Goal: Task Accomplishment & Management: Complete application form

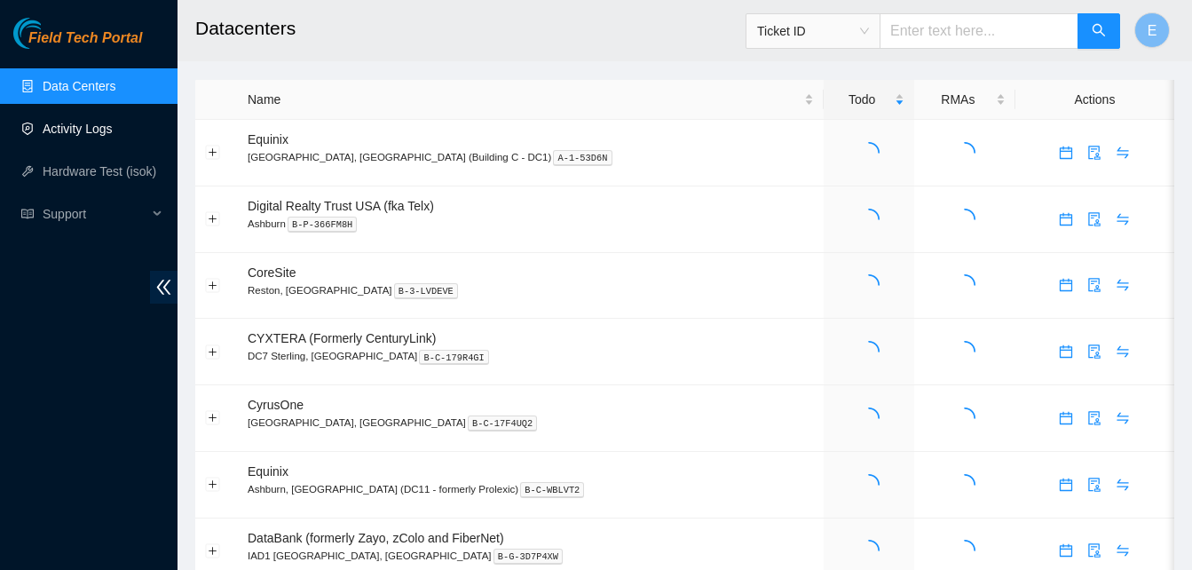
click at [102, 129] on link "Activity Logs" at bounding box center [78, 129] width 70 height 14
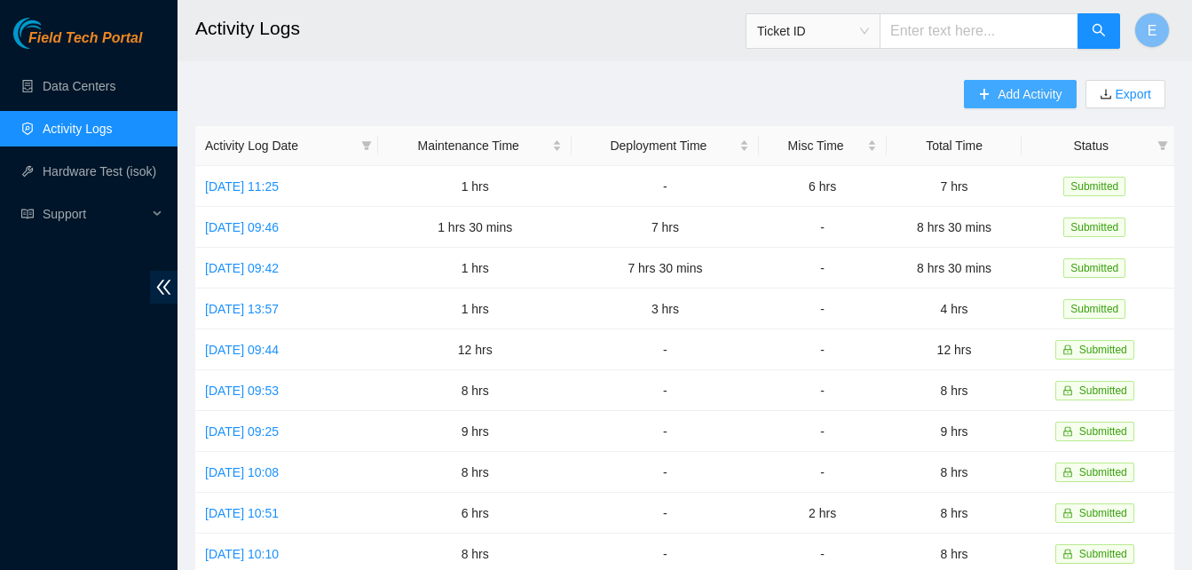
click at [1013, 91] on span "Add Activity" at bounding box center [1030, 94] width 64 height 20
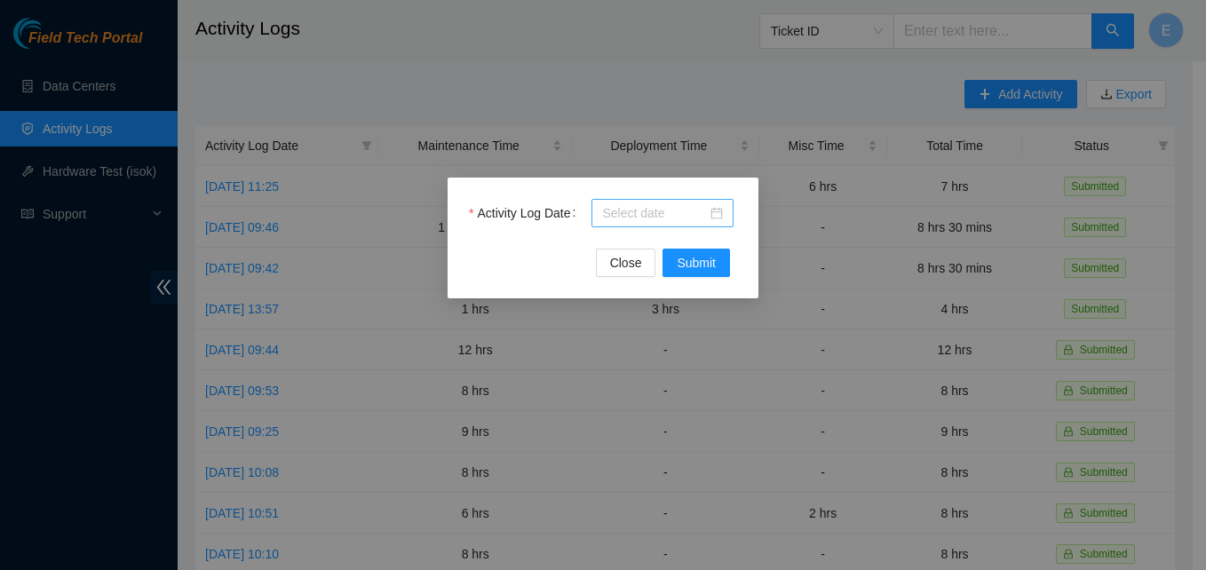
click at [680, 212] on input "Activity Log Date" at bounding box center [654, 213] width 105 height 20
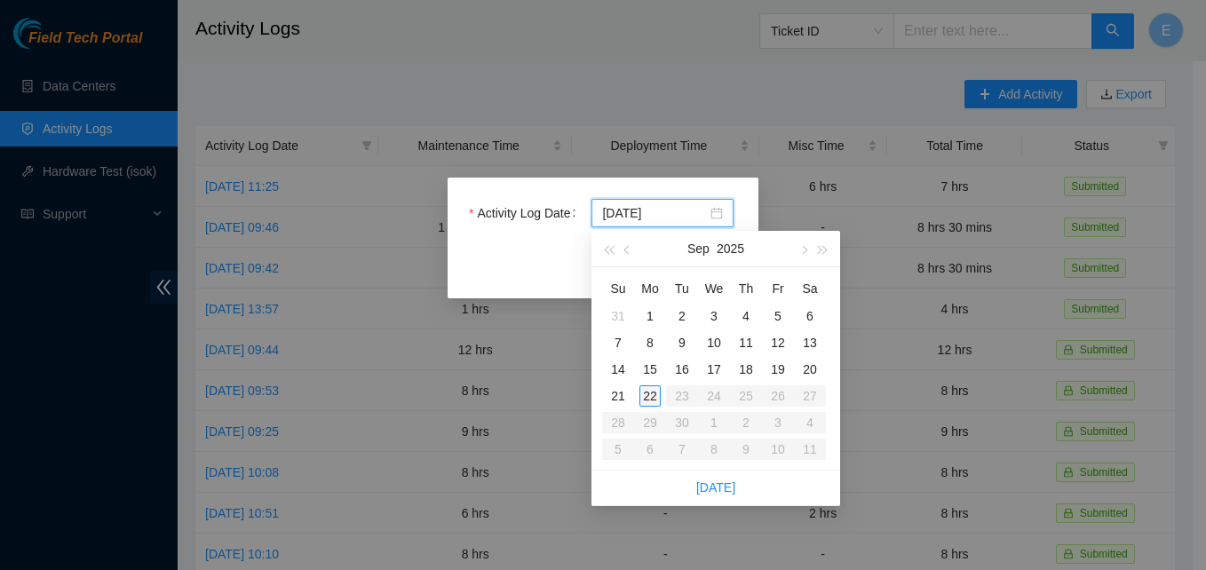
type input "2025-09-22"
click at [645, 395] on div "22" at bounding box center [649, 395] width 21 height 21
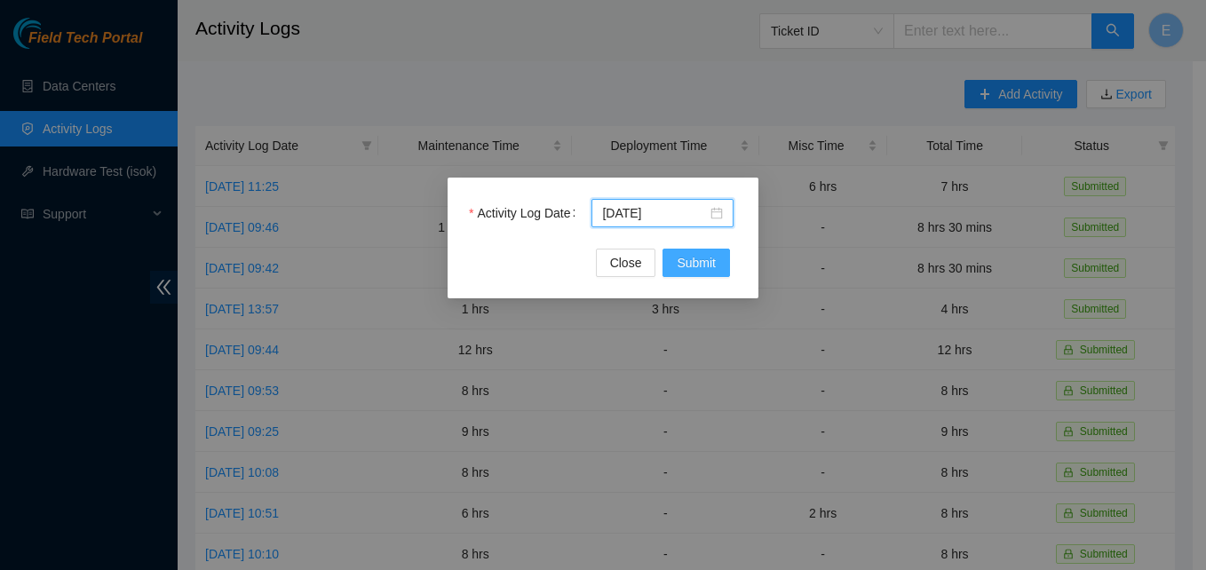
click at [685, 269] on span "Submit" at bounding box center [695, 263] width 39 height 20
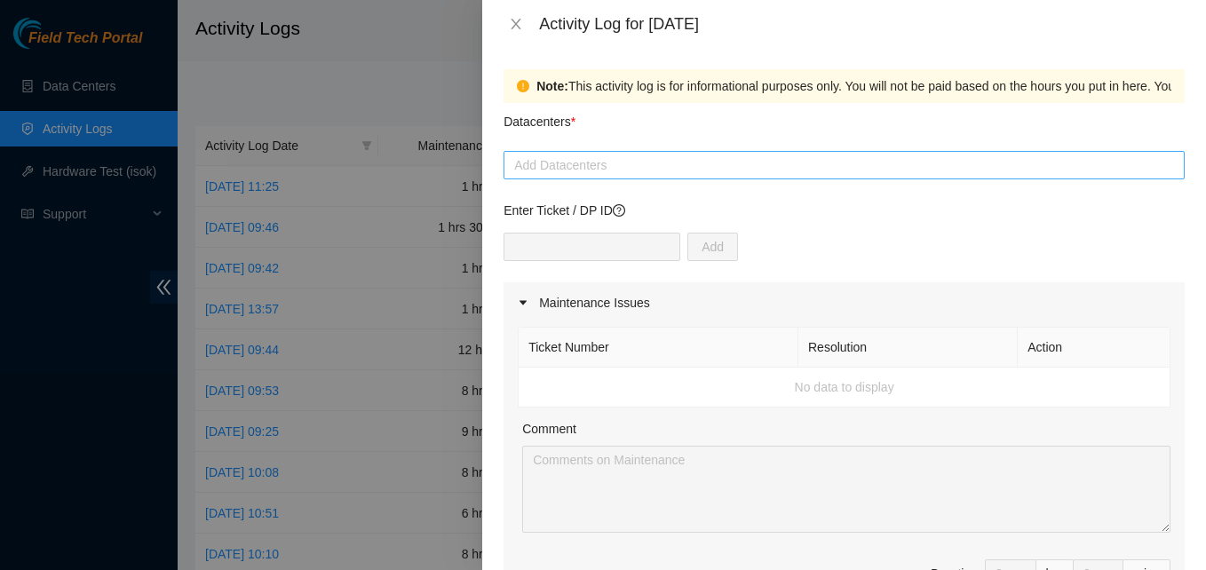
click at [566, 165] on div at bounding box center [844, 164] width 672 height 21
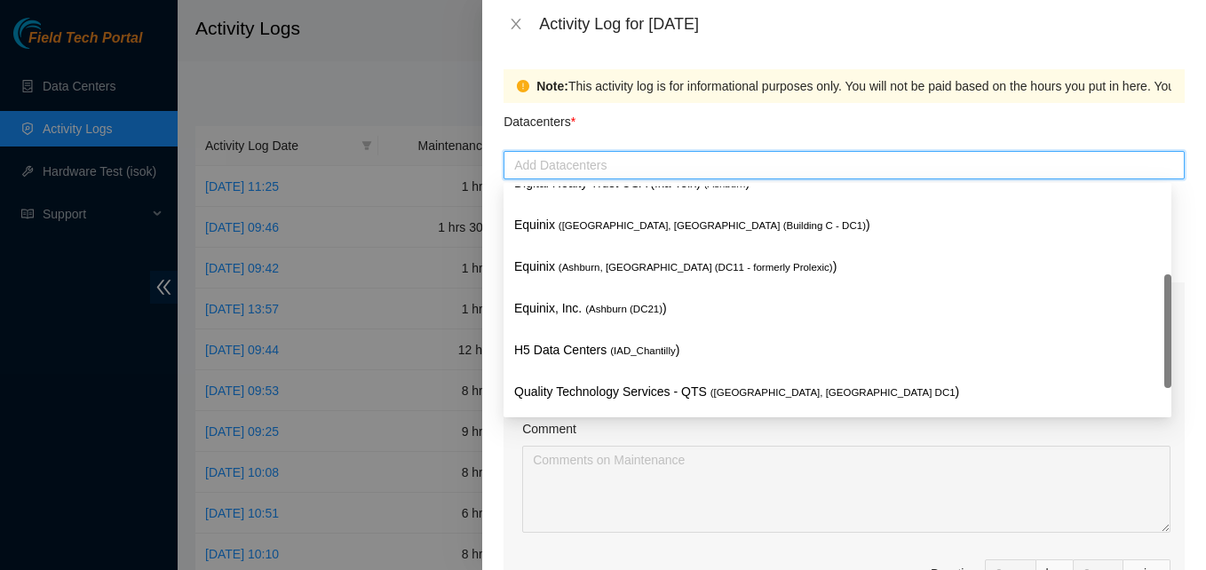
scroll to position [232, 0]
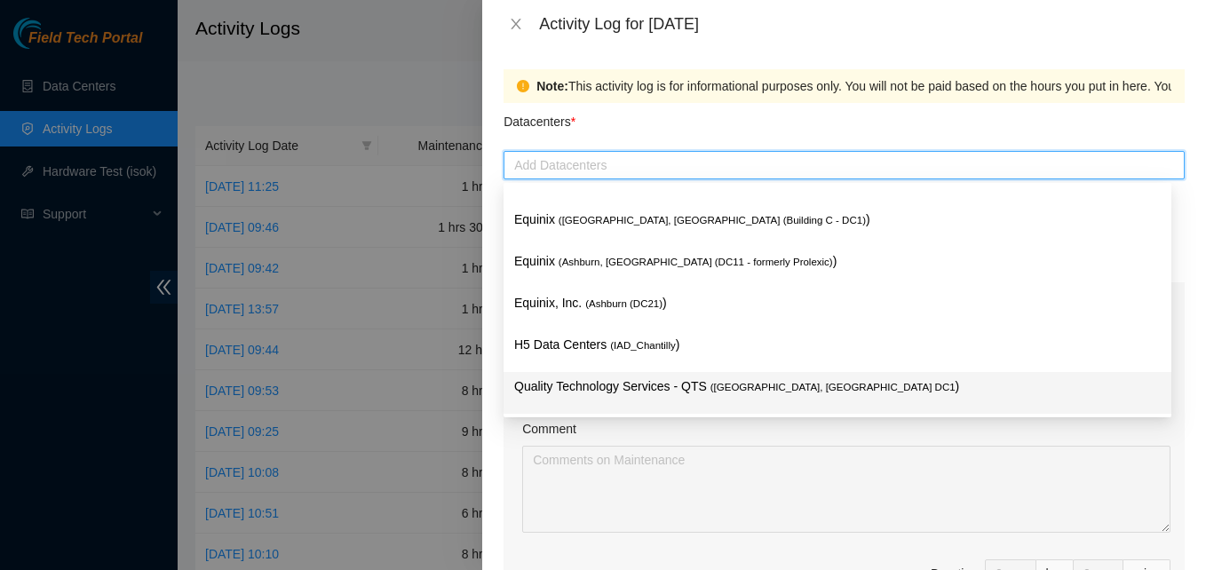
click at [658, 388] on p "Quality Technology Services - QTS ( Ashburn, VA DC1 )" at bounding box center [837, 386] width 646 height 20
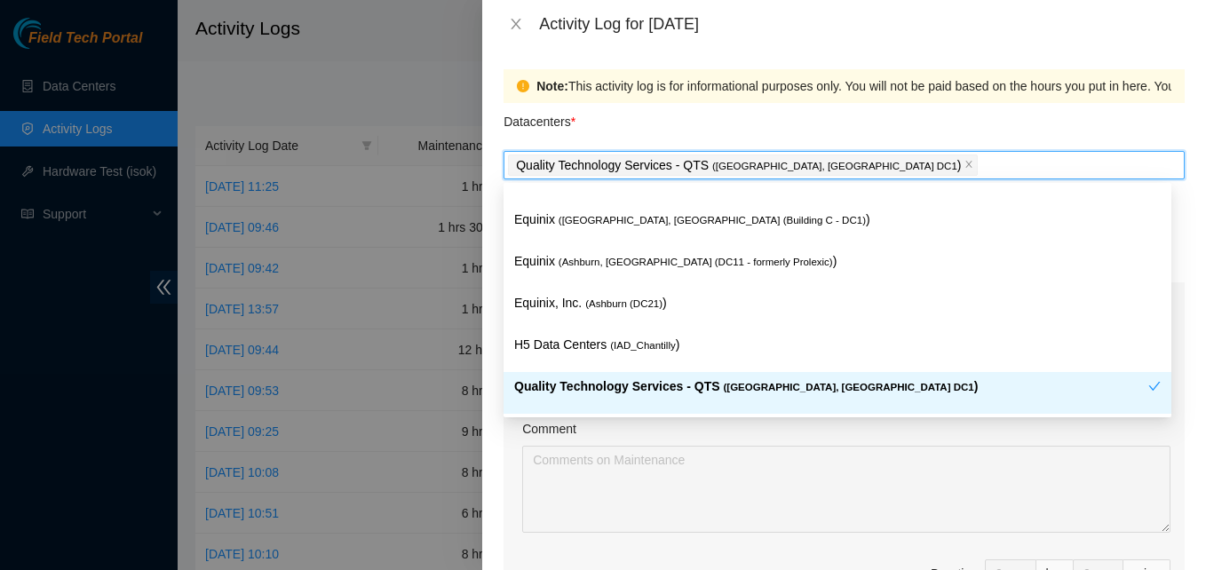
click at [791, 384] on span "( Ashburn, VA DC1" at bounding box center [848, 387] width 250 height 11
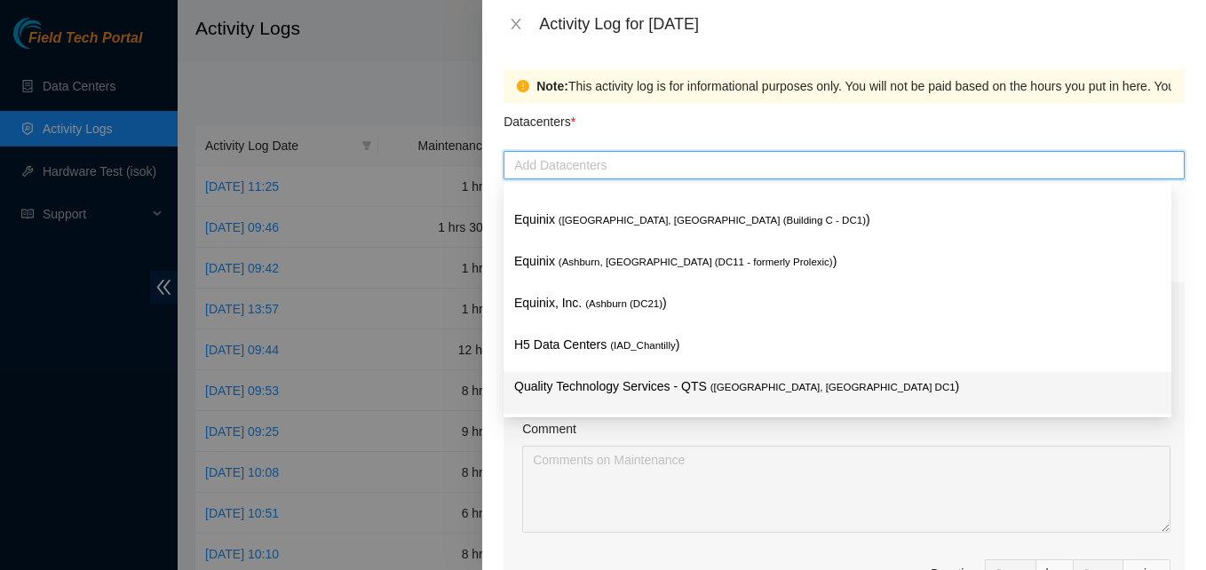
click at [791, 384] on p "Quality Technology Services - QTS ( Ashburn, VA DC1 )" at bounding box center [837, 386] width 646 height 20
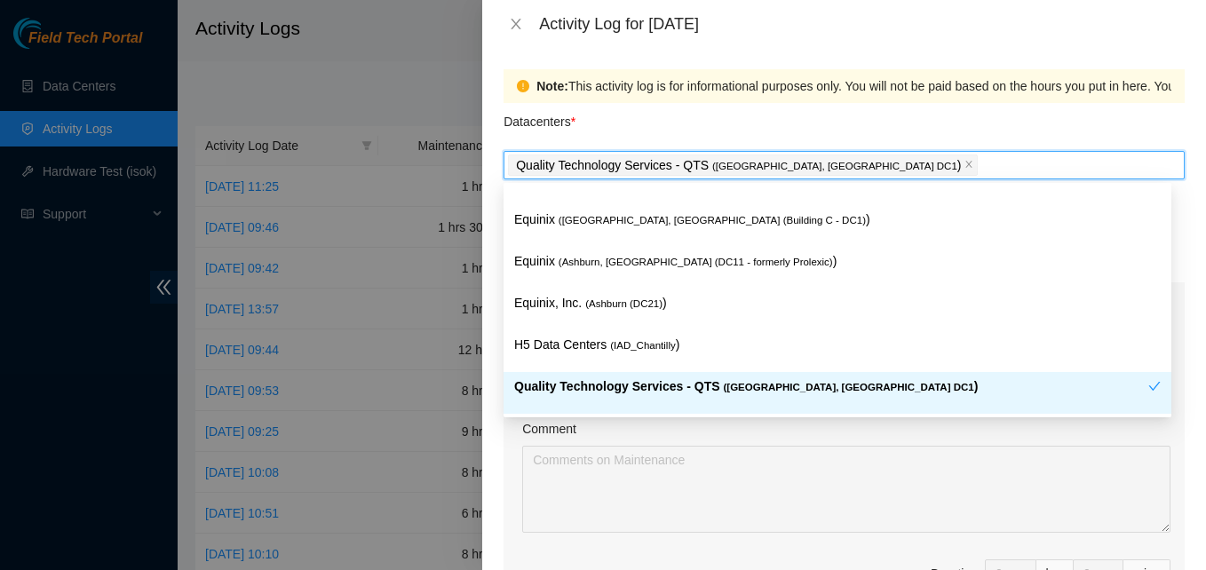
click at [495, 518] on div "Note: This activity log is for informational purposes only. You will not be pai…" at bounding box center [844, 309] width 724 height 522
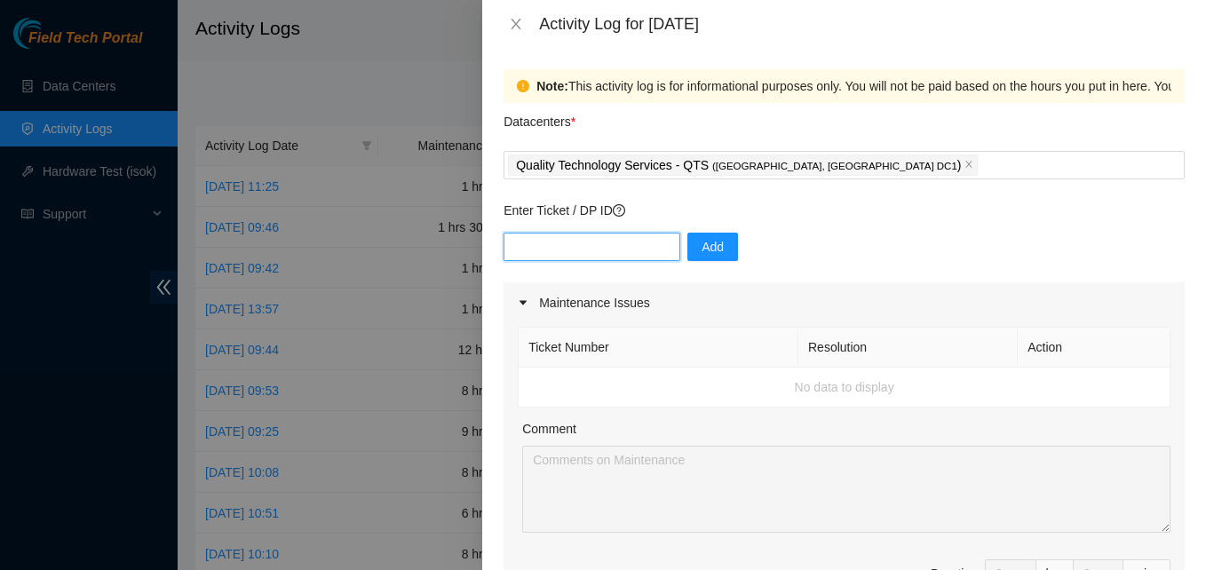
click at [539, 248] on input "text" at bounding box center [591, 247] width 177 height 28
type input "DP83142"
click at [701, 250] on span "Add" at bounding box center [712, 247] width 22 height 20
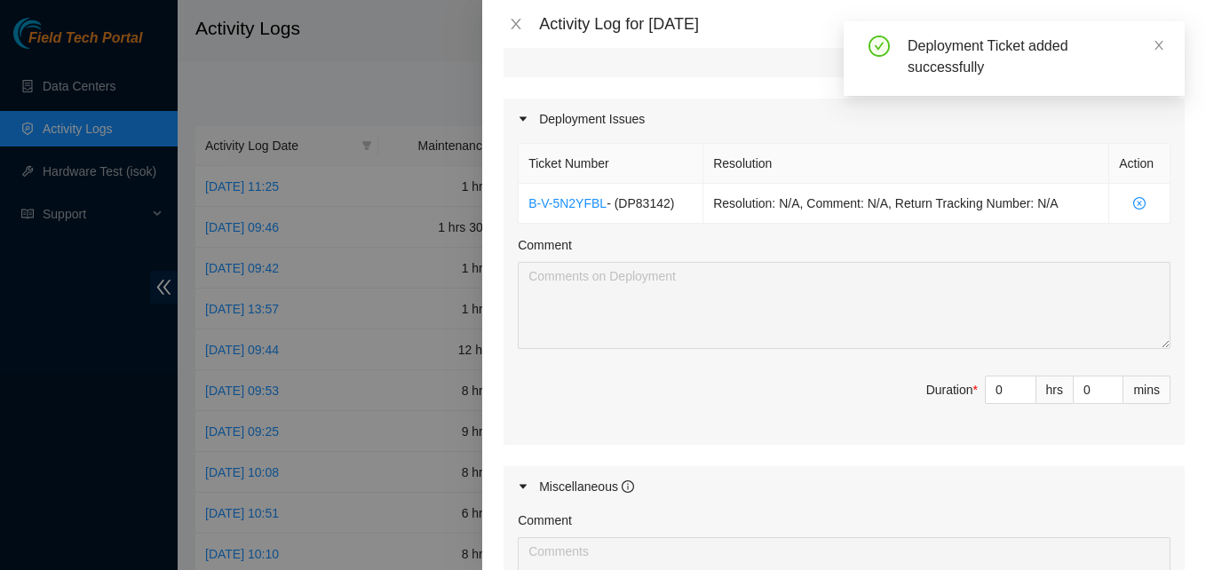
scroll to position [553, 0]
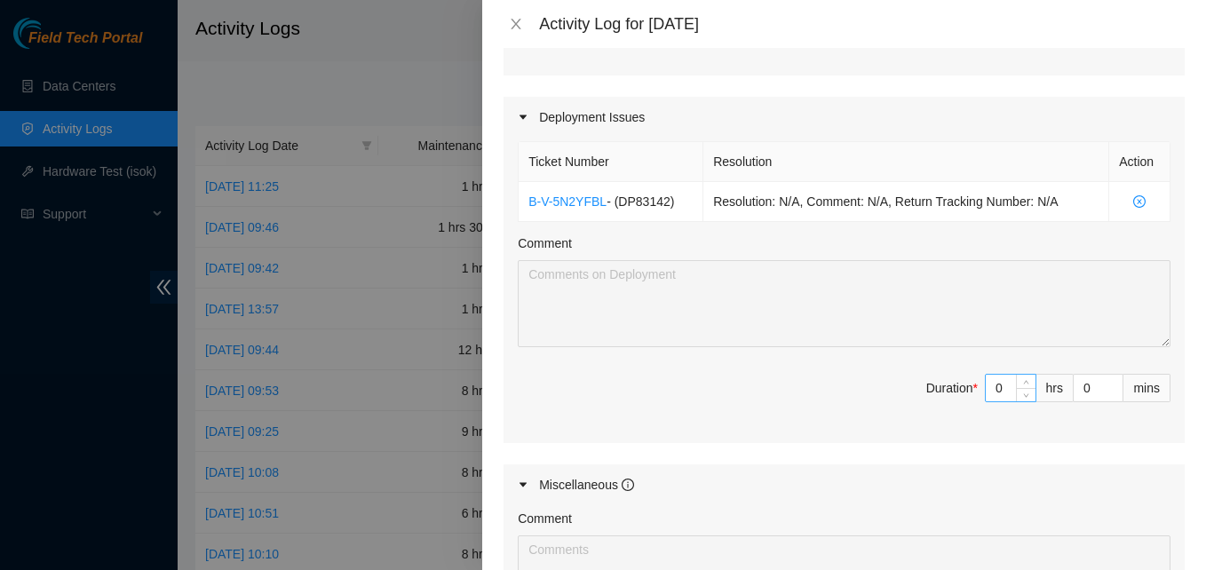
click at [991, 391] on input "0" at bounding box center [1010, 388] width 50 height 27
type input "8"
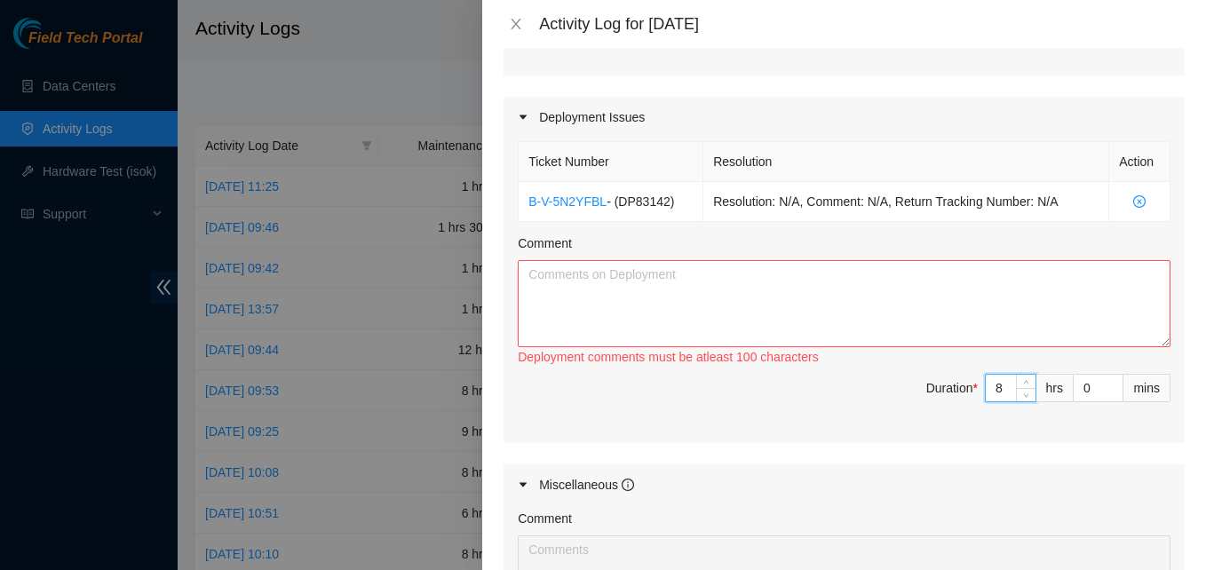
type input "8"
click at [815, 299] on textarea "Comment" at bounding box center [844, 303] width 653 height 87
paste textarea "EOD report brought in other 10 servers, staged in front of rack threw out trash…"
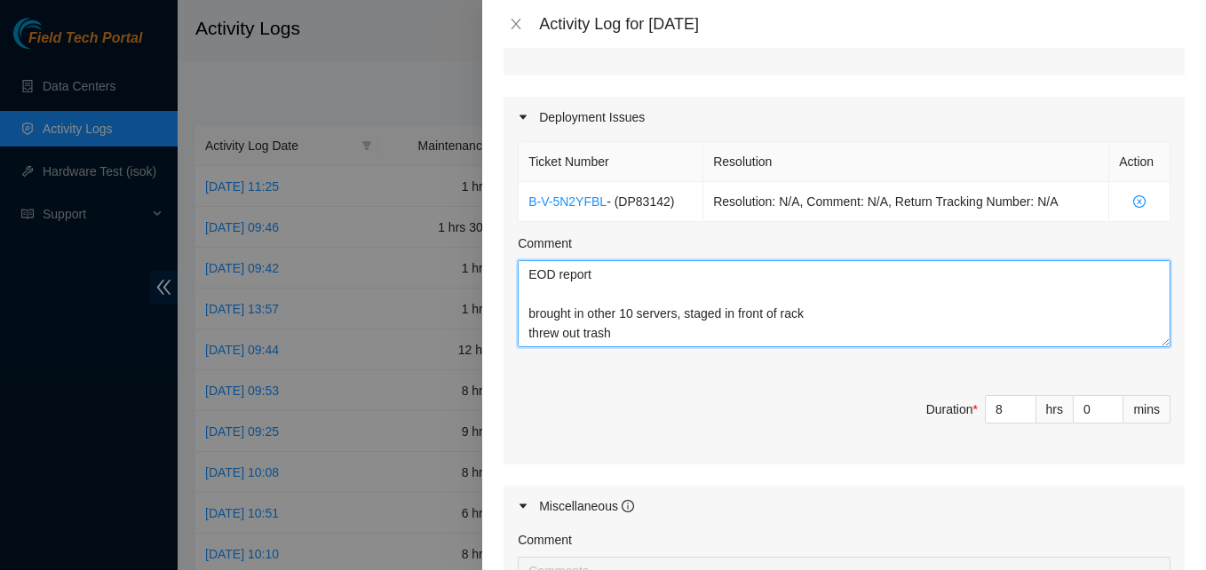
scroll to position [93, 0]
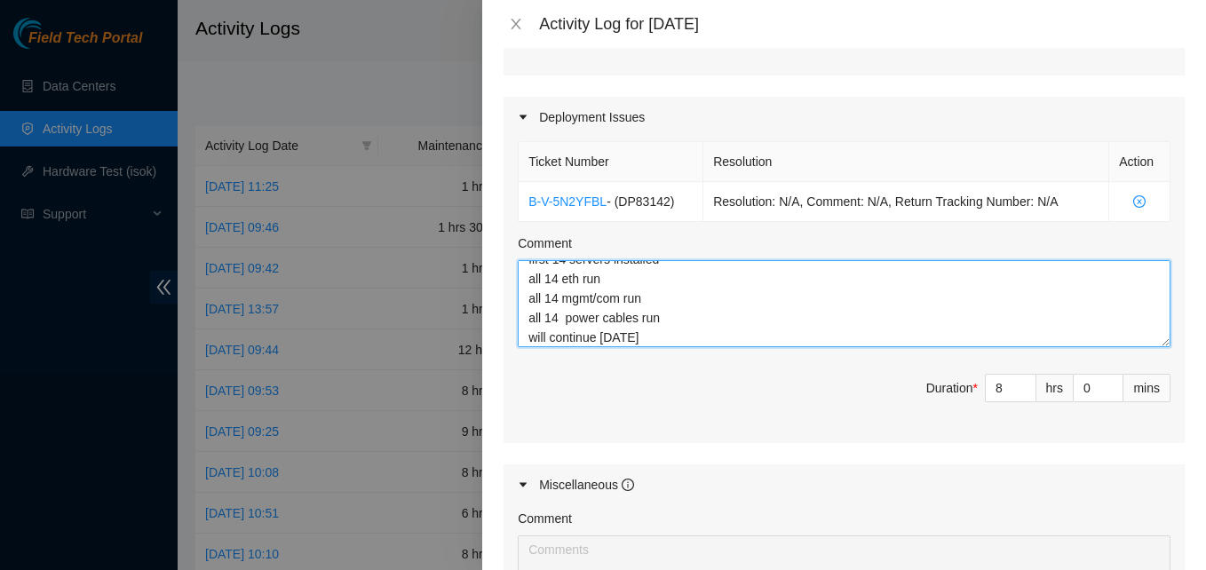
drag, startPoint x: 1142, startPoint y: 343, endPoint x: 1152, endPoint y: 382, distance: 40.5
click at [1152, 382] on div "Ticket Number Resolution Action B-V-5N2YFBL - ( DP83142 ) Resolution: N/A, Comm…" at bounding box center [843, 290] width 681 height 305
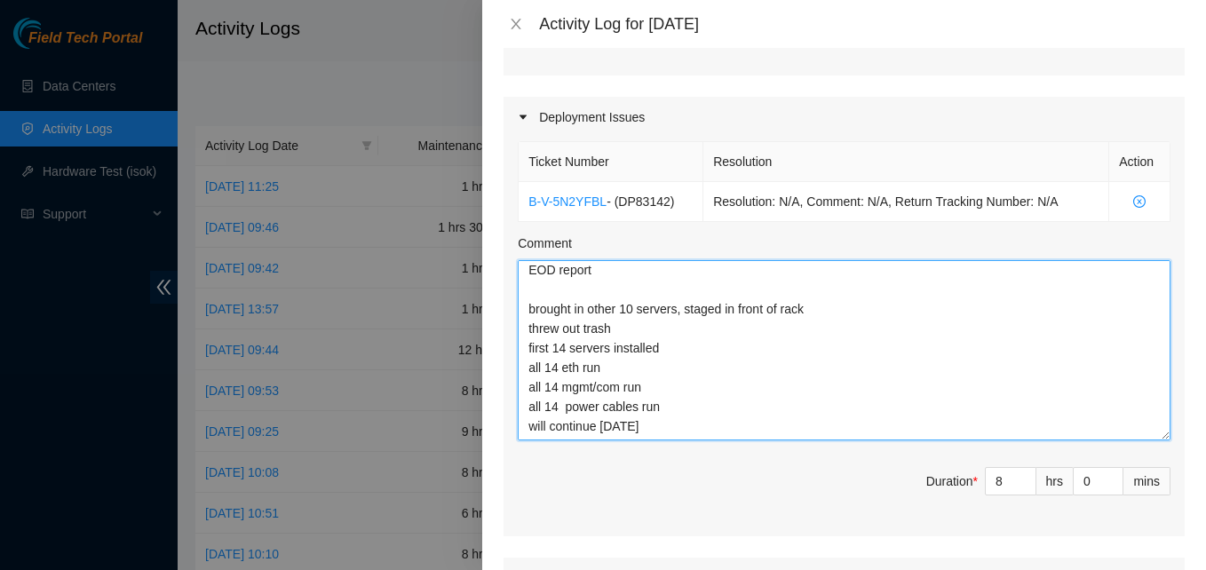
scroll to position [4, 0]
drag, startPoint x: 1151, startPoint y: 338, endPoint x: 1149, endPoint y: 431, distance: 93.3
click at [1149, 431] on textarea "EOD report brought in other 10 servers, staged in front of rack threw out trash…" at bounding box center [844, 350] width 653 height 180
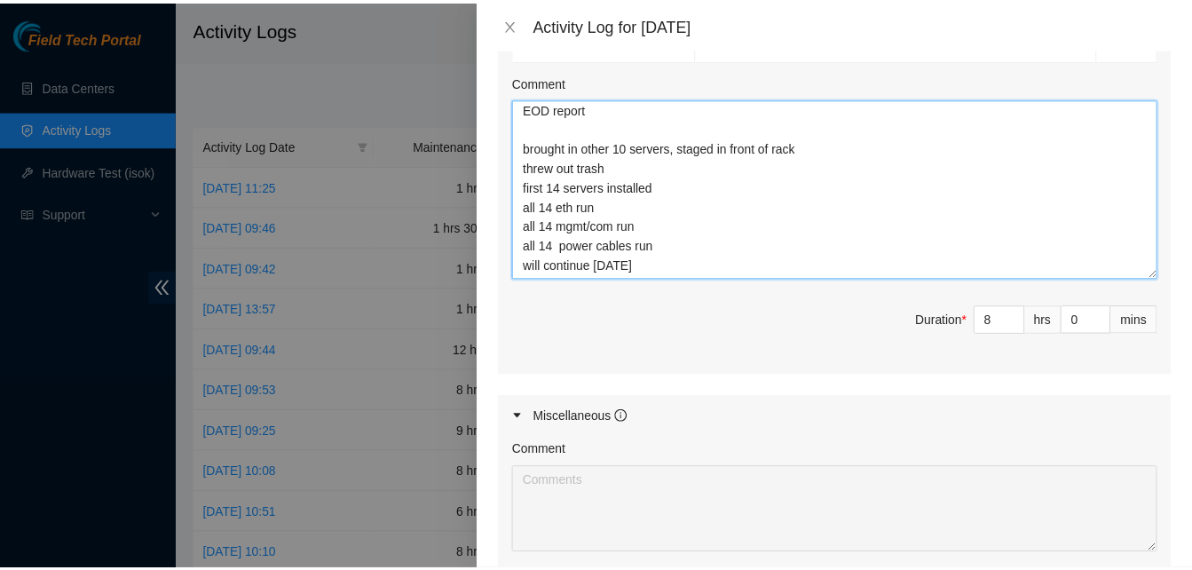
scroll to position [984, 0]
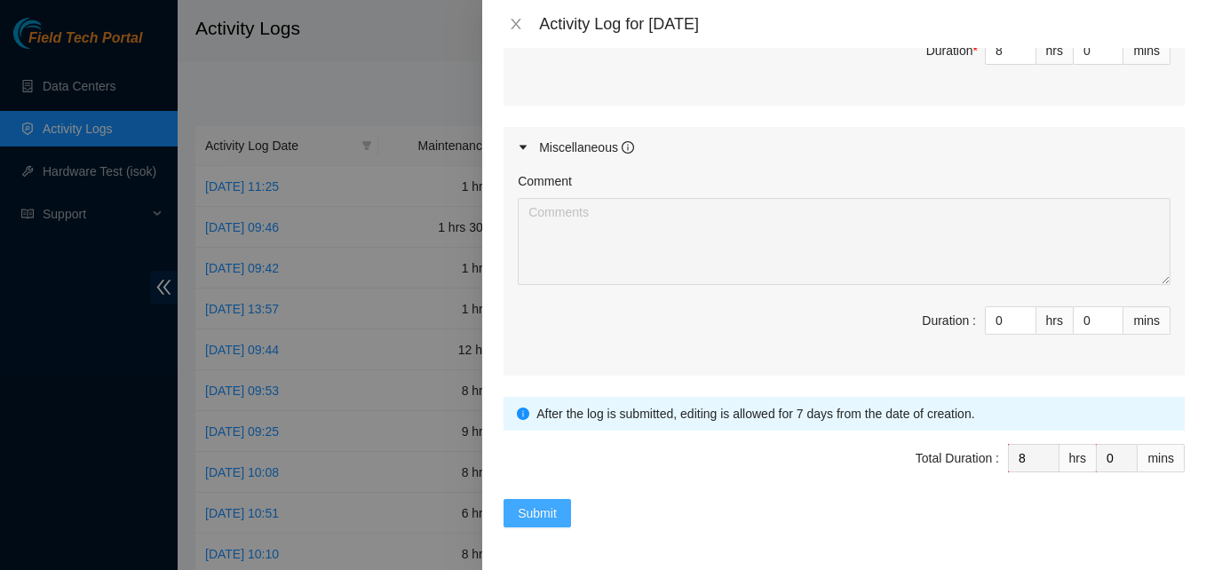
type textarea "EOD report brought in other 10 servers, staged in front of rack threw out trash…"
click at [539, 510] on span "Submit" at bounding box center [537, 513] width 39 height 20
